Goal: Contribute content

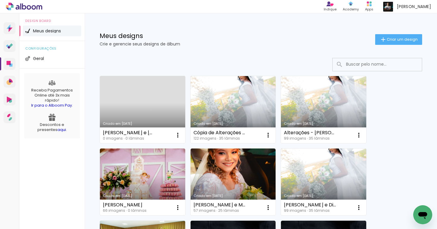
click at [145, 99] on link "Criado em [DATE]" at bounding box center [142, 109] width 85 height 67
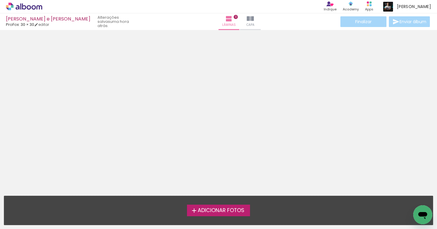
click at [217, 210] on span "Adicionar Fotos" at bounding box center [221, 210] width 47 height 5
click at [0, 0] on input "file" at bounding box center [0, 0] width 0 height 0
